Goal: Information Seeking & Learning: Learn about a topic

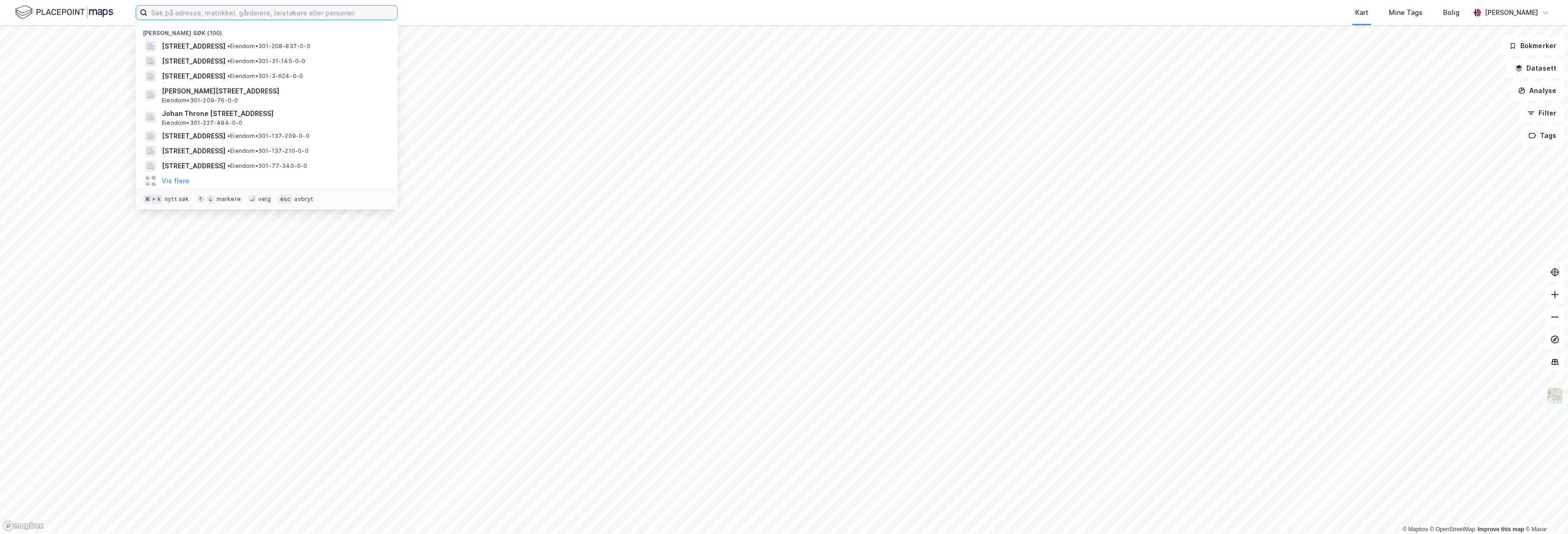
click at [373, 13] on input at bounding box center [272, 12] width 250 height 14
paste input "[STREET_ADDRESS]"
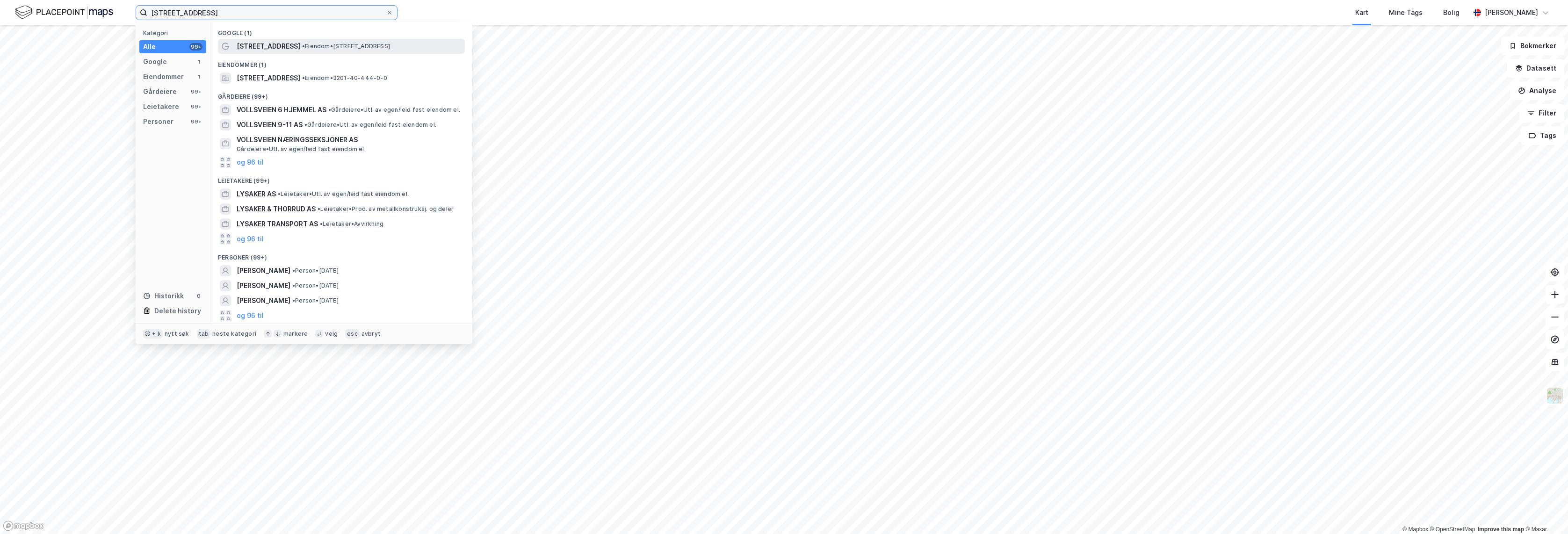
type input "[STREET_ADDRESS]"
click at [388, 51] on div "[STREET_ADDRESS] • Eiendom • [STREET_ADDRESS]" at bounding box center [350, 46] width 226 height 11
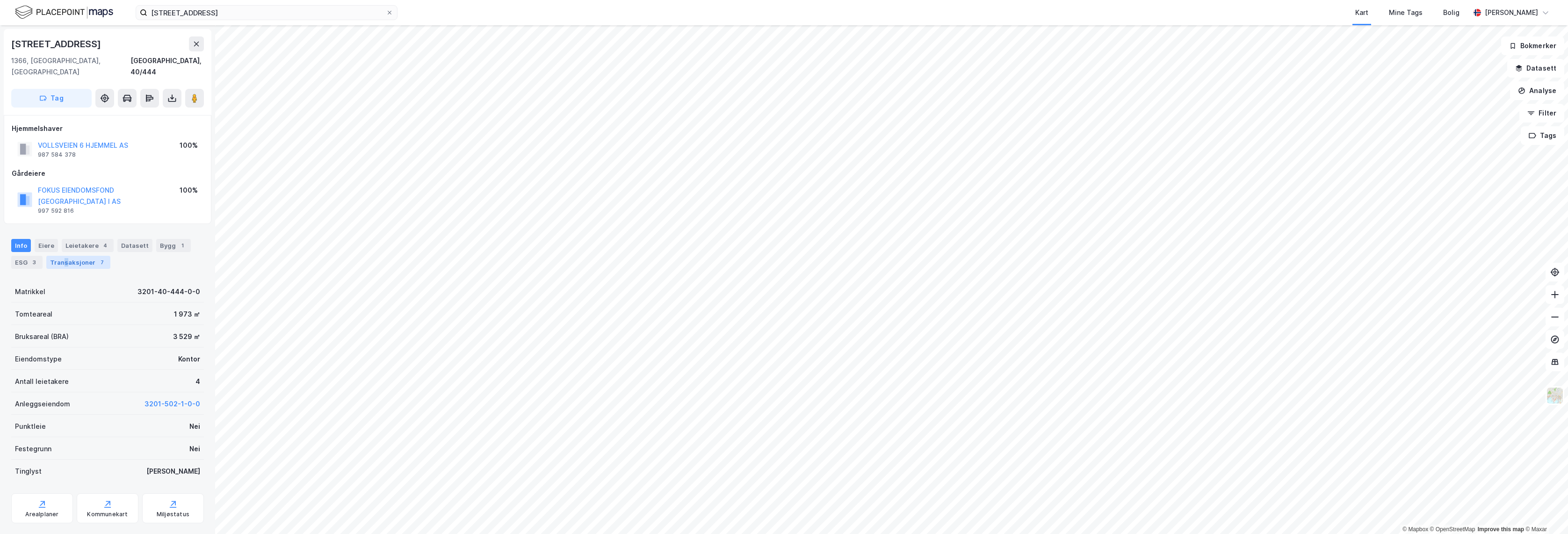
click at [65, 256] on div "Transaksjoner 7" at bounding box center [78, 262] width 64 height 13
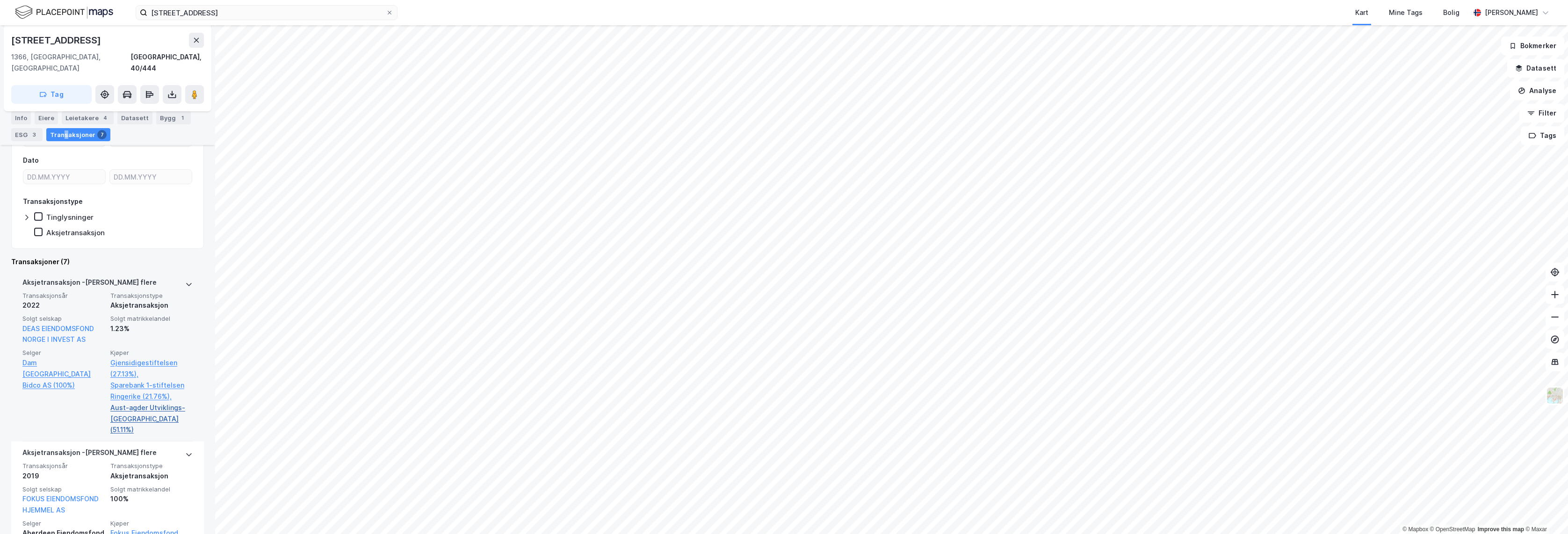
scroll to position [192, 0]
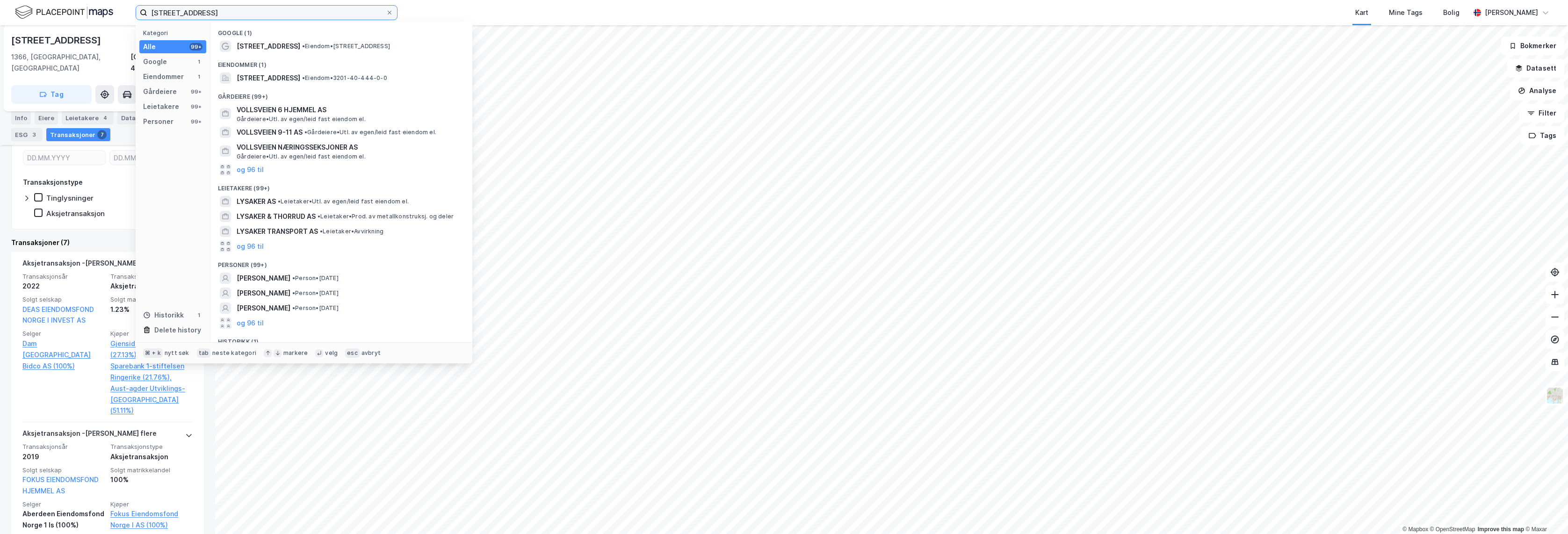
drag, startPoint x: 191, startPoint y: 15, endPoint x: 132, endPoint y: 15, distance: 59.0
click at [132, 15] on div "Vollsveien 6, 1366 Lysaker Kategori Alle 99+ Google 1 Eiendommer 1 Gårdeiere 99…" at bounding box center [784, 12] width 1568 height 25
click at [129, 193] on div "Tinglysninger" at bounding box center [108, 197] width 169 height 9
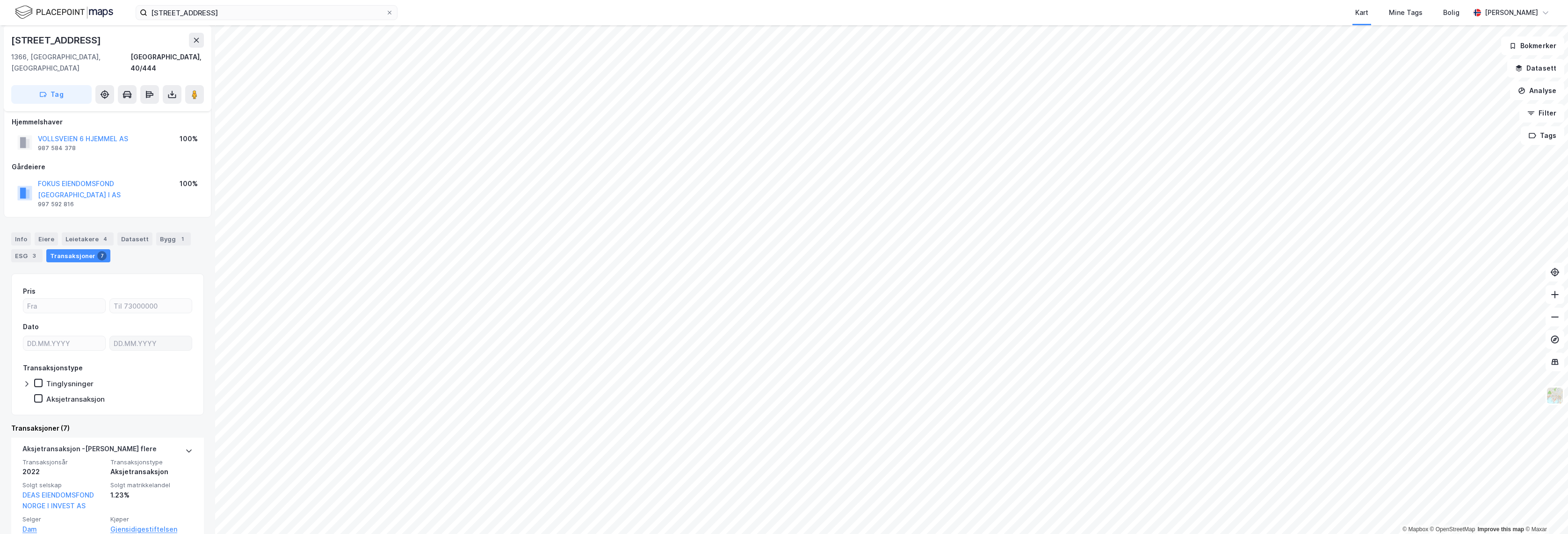
scroll to position [11, 0]
drag, startPoint x: 167, startPoint y: 167, endPoint x: 60, endPoint y: 163, distance: 107.1
click at [60, 172] on div "FOKUS EIENDOMSFOND NORGE I AS 997 592 816 100%" at bounding box center [107, 189] width 192 height 33
click at [132, 135] on div "VOLLSVEIEN 6 HJEMMEL AS 987 584 378 100%" at bounding box center [107, 138] width 192 height 23
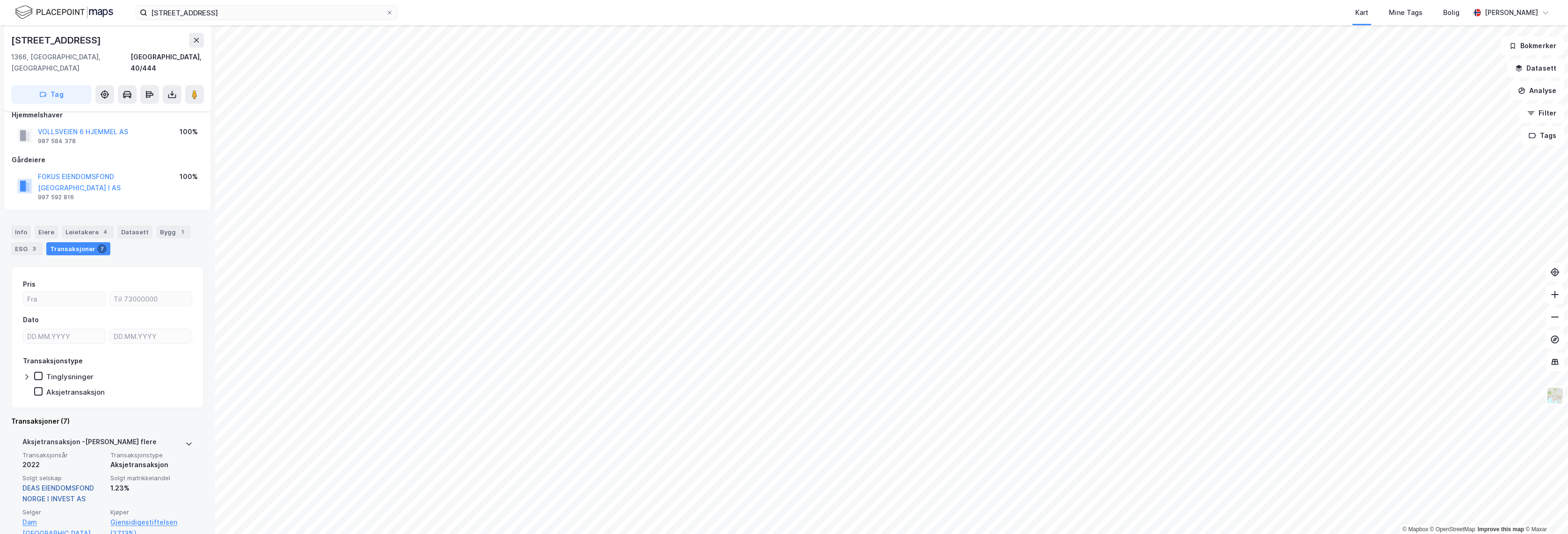
scroll to position [68, 0]
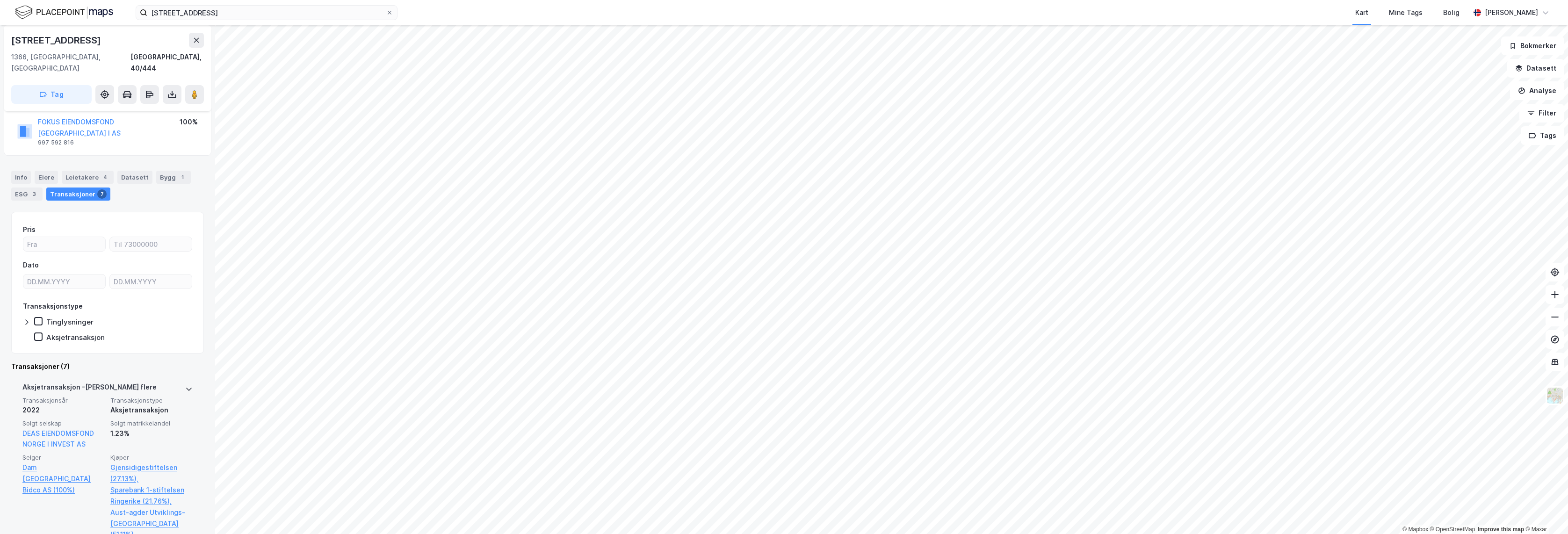
click at [61, 428] on div "DEAS EIENDOMSFOND NORGE I INVEST AS" at bounding box center [63, 439] width 82 height 23
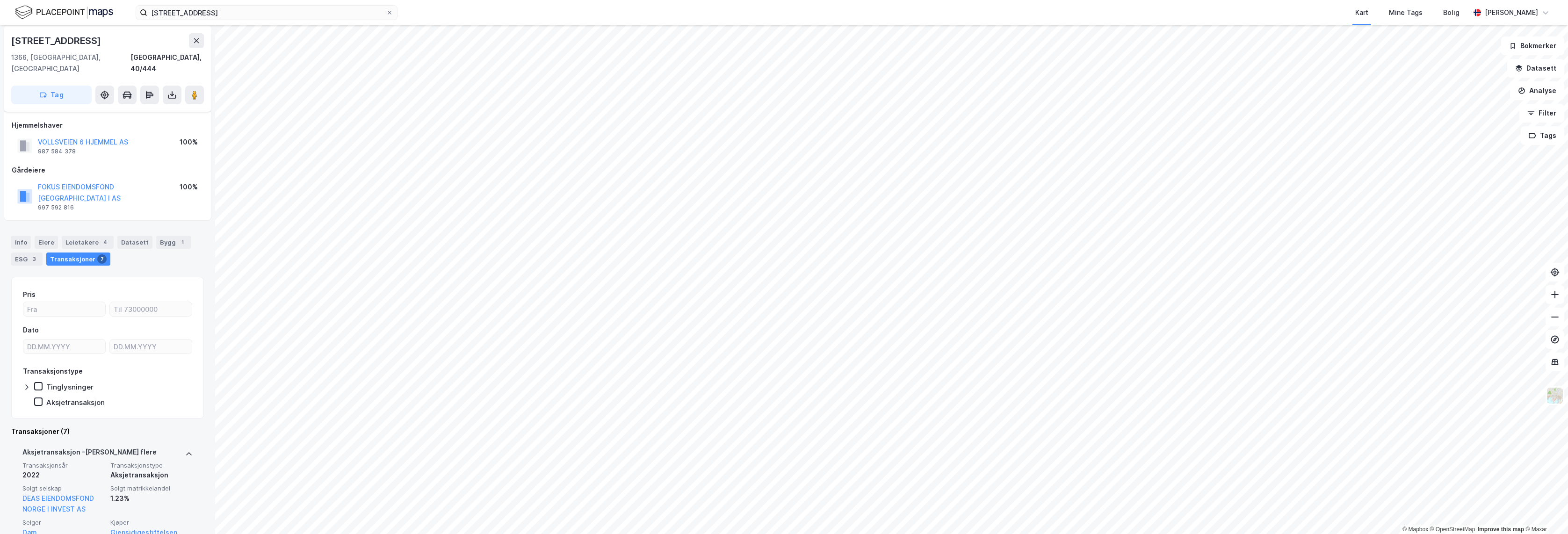
scroll to position [0, 0]
